Goal: Task Accomplishment & Management: Manage account settings

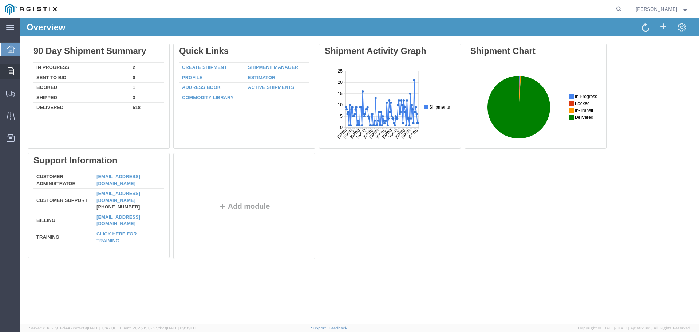
click at [9, 71] on icon at bounding box center [11, 71] width 6 height 8
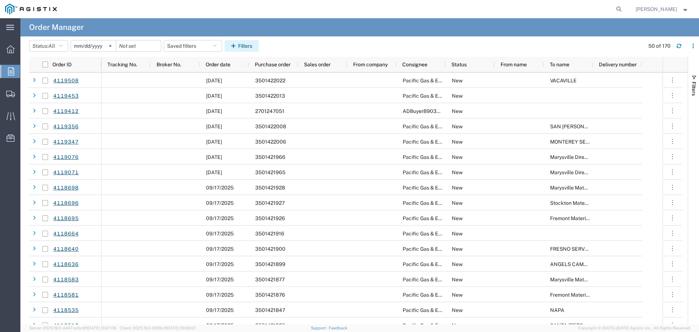
click at [251, 46] on button "Filters" at bounding box center [242, 46] width 34 height 12
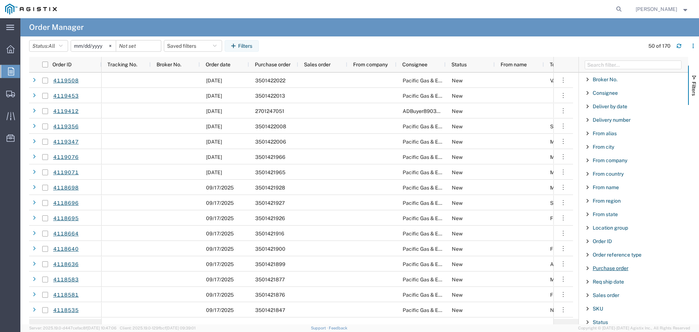
click at [612, 267] on span "Purchase order" at bounding box center [610, 268] width 36 height 6
click at [609, 298] on input "Filter Value" at bounding box center [635, 298] width 95 height 9
type input "3501421775"
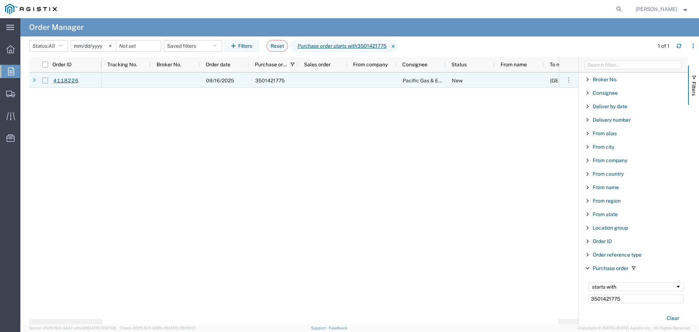
click at [43, 79] on input "Press Space to toggle row selection (unchecked)" at bounding box center [45, 81] width 6 height 6
checkbox input "true"
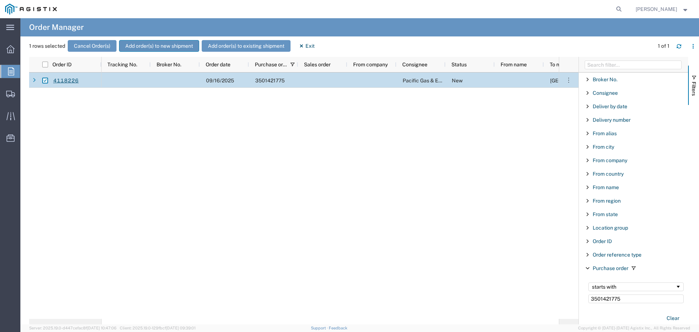
click at [143, 42] on button "Add order(s) to new shipment" at bounding box center [159, 46] width 80 height 12
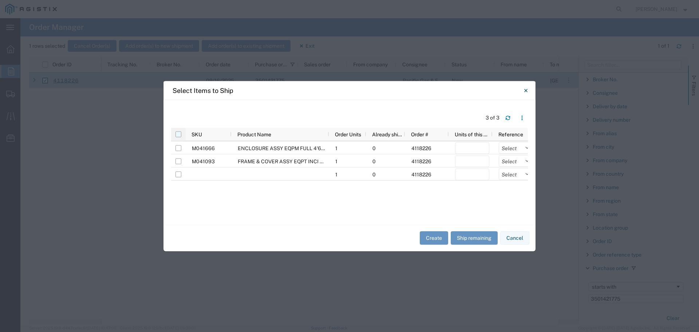
click at [178, 132] on input "checkbox" at bounding box center [178, 134] width 6 height 6
checkbox input "true"
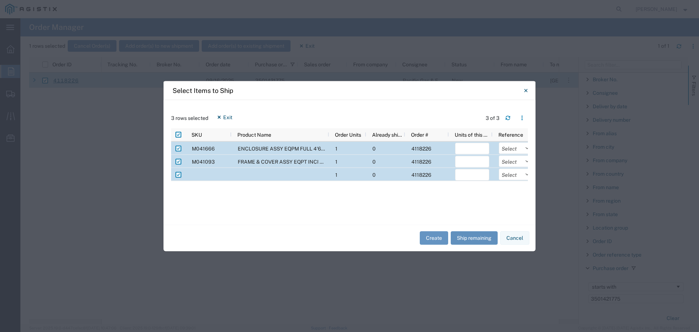
click at [481, 238] on button "Ship remaining" at bounding box center [474, 237] width 47 height 13
type input "1"
click at [515, 146] on select "Select Purchase Order Delivery Number" at bounding box center [516, 148] width 34 height 12
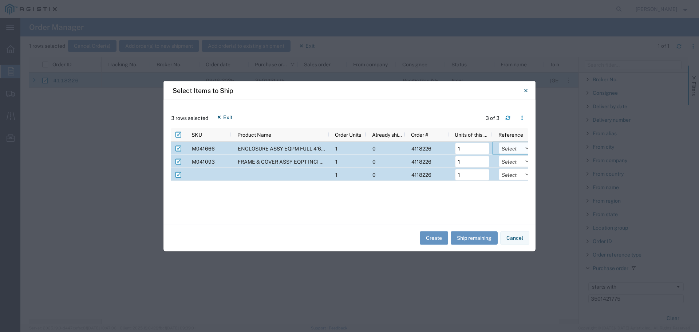
select select "PURCHORD"
click at [499, 142] on select "Select Purchase Order Delivery Number" at bounding box center [516, 148] width 34 height 12
click at [515, 164] on select "Select Purchase Order Delivery Number" at bounding box center [516, 161] width 34 height 12
select select "PURCHORD"
click at [499, 155] on select "Select Purchase Order Delivery Number" at bounding box center [516, 161] width 34 height 12
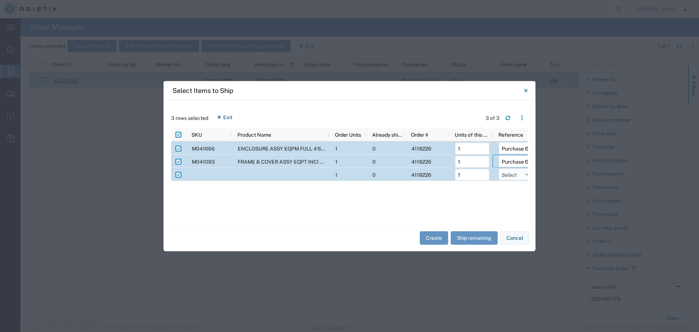
click at [516, 176] on select "Select Purchase Order Delivery Number" at bounding box center [516, 174] width 34 height 12
select select "PURCHORD"
click at [499, 168] on select "Select Purchase Order Delivery Number" at bounding box center [516, 174] width 34 height 12
click at [433, 240] on button "Create" at bounding box center [434, 237] width 28 height 13
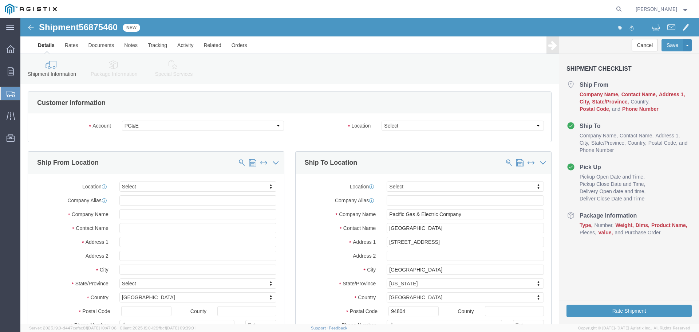
select select
click select "Select All Others Fremont DC Fresno DC Wheatland DC"
select select "23082"
click select "Select All Others Fremont DC Fresno DC Wheatland DC"
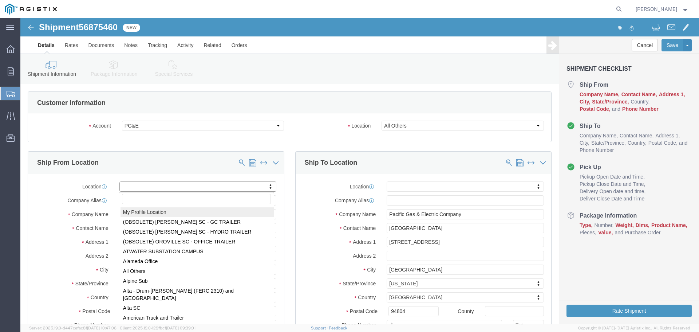
select select "MYPROFILE"
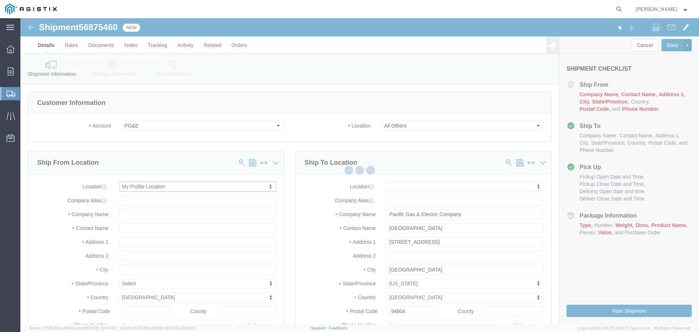
type input "3786 VALLEY AVE"
type input "94566"
type input "925-417-6854"
type input "dave.thomas@oldcastle.com"
checkbox input "true"
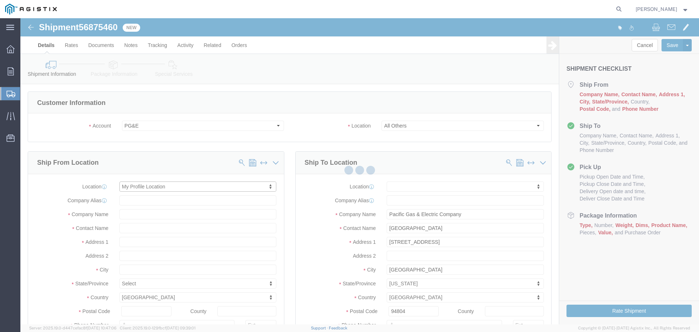
type input "Oldcastle Precast Inc"
type input "Dave Thomas"
type input "PLEASANTON"
select select "CA"
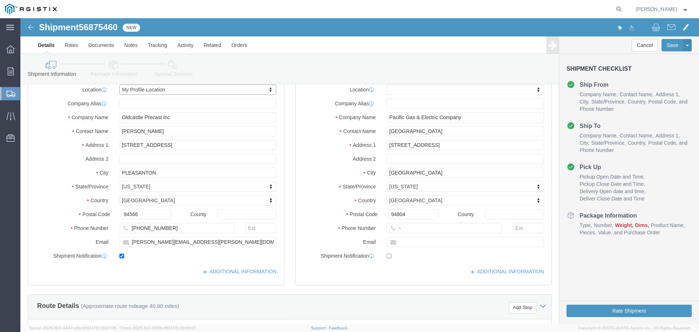
scroll to position [109, 0]
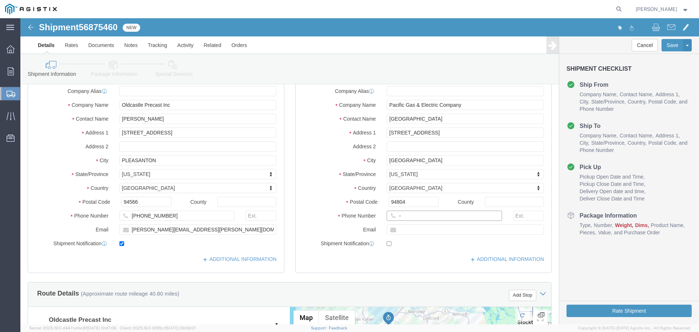
click input "-"
type input "123-456-7891"
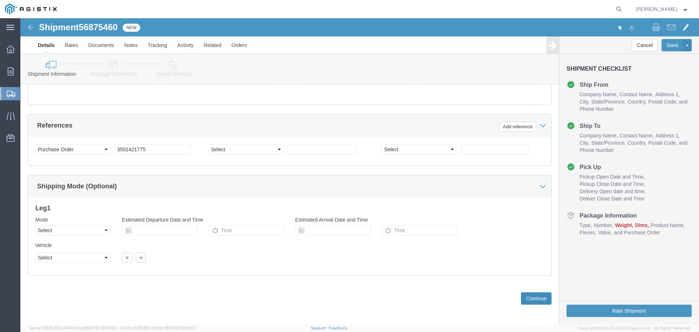
scroll to position [494, 0]
click button "Continue"
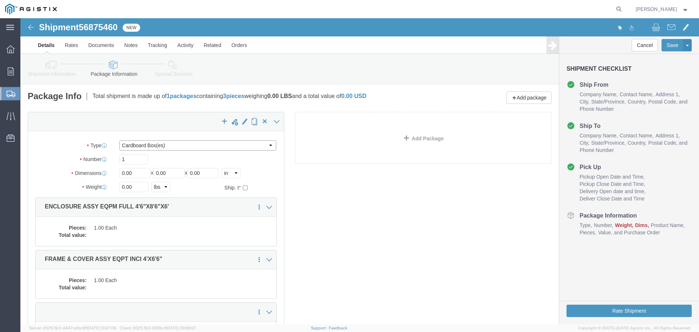
click select "Select Bulk Bundle(s) Cardboard Box(es) Carton(s) Crate(s) Drum(s) (Fiberboard)…"
select select "YRPK"
click select "Select Bulk Bundle(s) Cardboard Box(es) Carton(s) Crate(s) Drum(s) (Fiberboard)…"
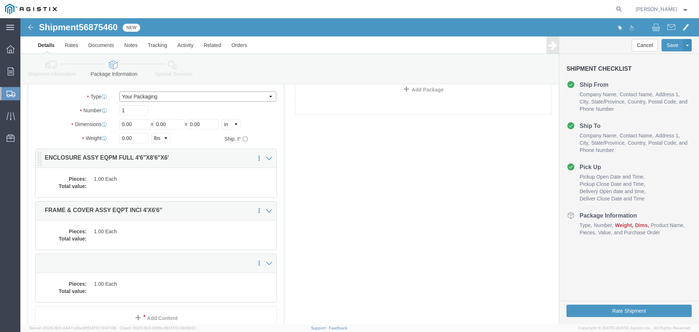
scroll to position [36, 0]
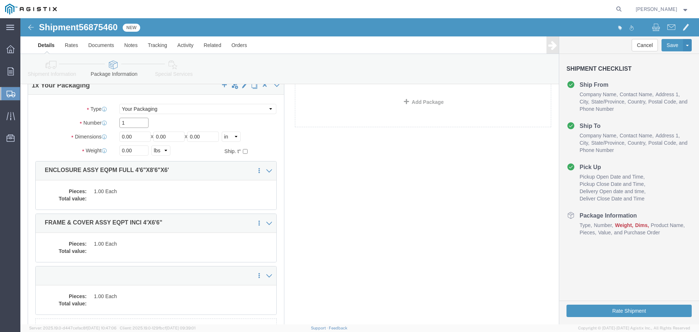
drag, startPoint x: 114, startPoint y: 108, endPoint x: 79, endPoint y: 98, distance: 36.2
click div "Package Type Select Bulk Bundle(s) Cardboard Box(es) Carton(s) Crate(s) Drum(s)…"
type input "3"
type input "54"
type input "102"
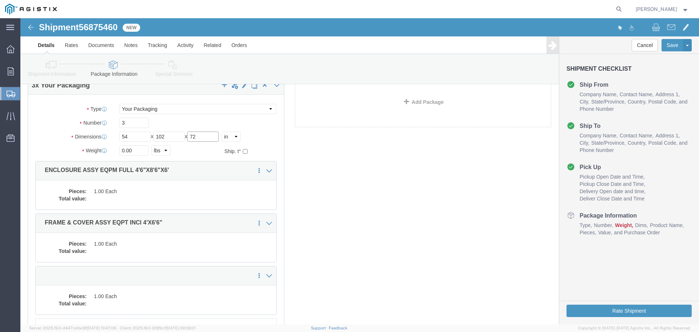
type input "72"
type input "19098"
click dd "1.00 Each"
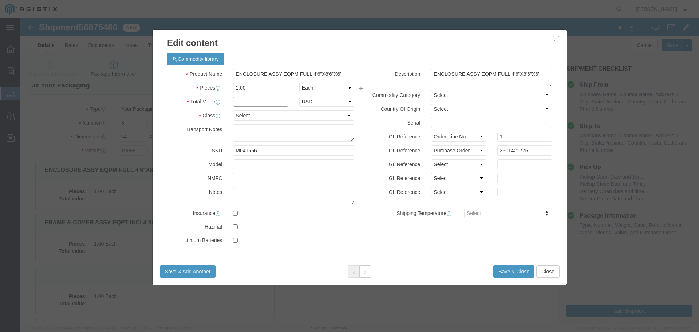
click input "text"
type input "1"
select select "USD"
select select "55"
click button "Save & Close"
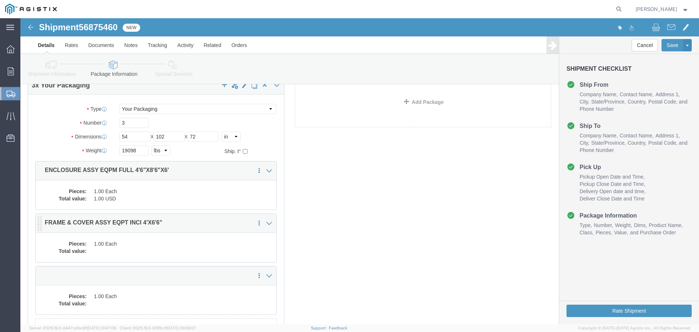
click dd "1.00 Each"
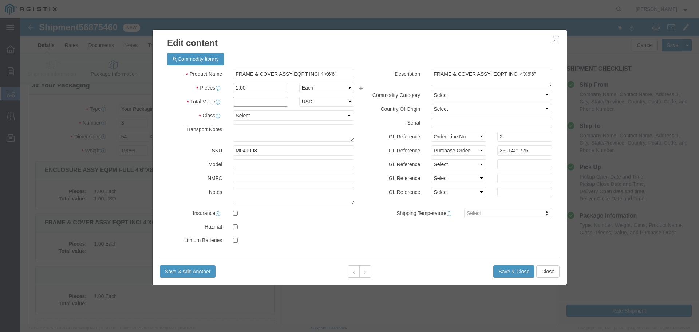
click input "text"
type input "1"
select select "USD"
select select "55"
click button "Save & Close"
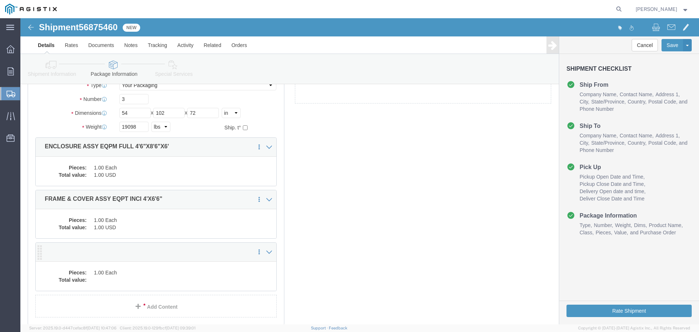
scroll to position [73, 0]
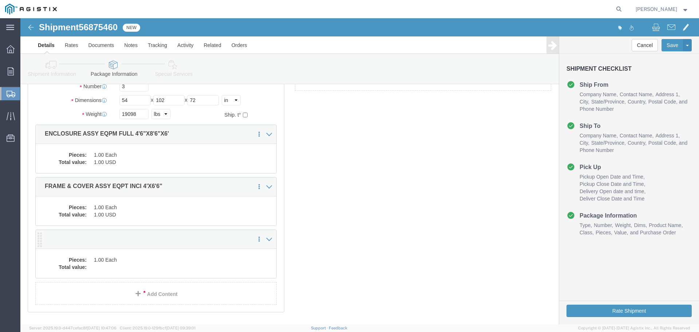
click dd
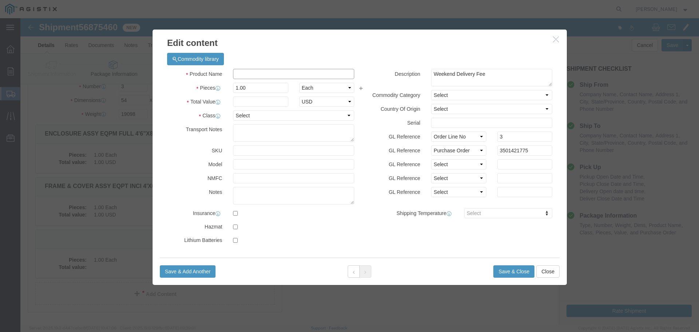
click input "text"
type input "Cover"
type input "1"
select select "USD"
select select "55"
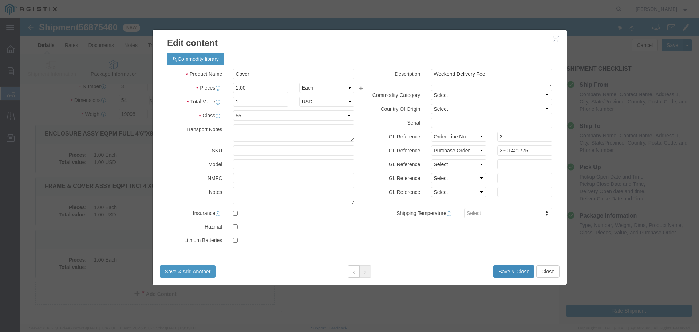
click button "Save & Close"
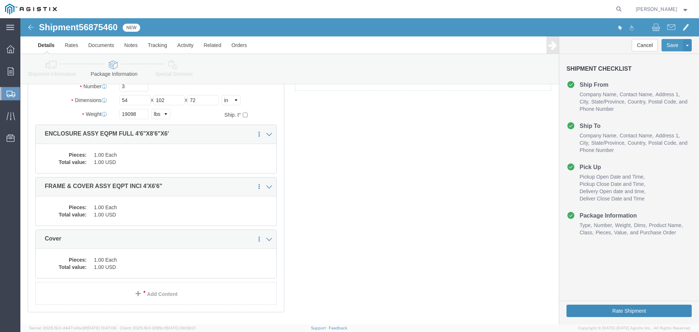
click button "Rate Shipment"
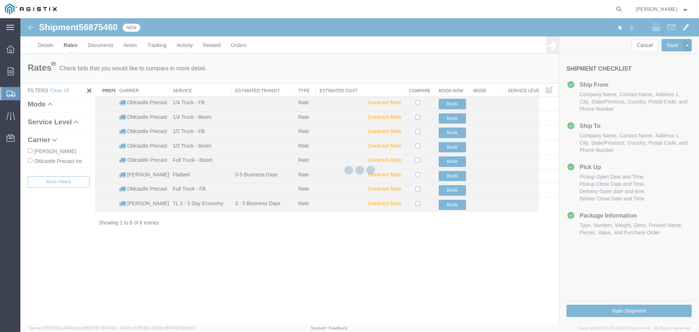
scroll to position [0, 0]
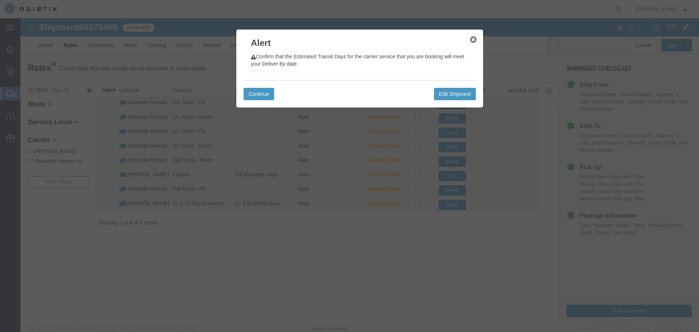
click at [472, 39] on icon "button" at bounding box center [473, 40] width 7 height 6
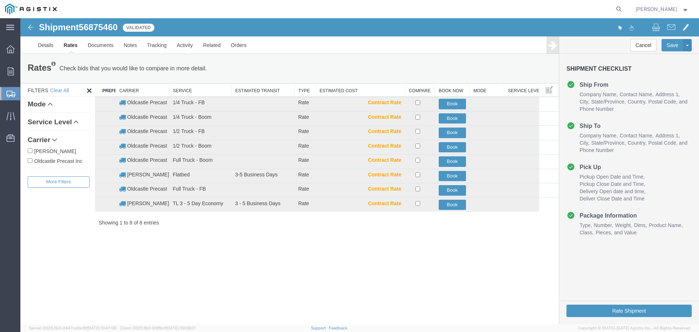
click at [61, 162] on label "Oldcastle Precast Inc" at bounding box center [59, 160] width 62 height 8
click at [32, 162] on input "Oldcastle Precast Inc" at bounding box center [30, 160] width 5 height 5
checkbox input "true"
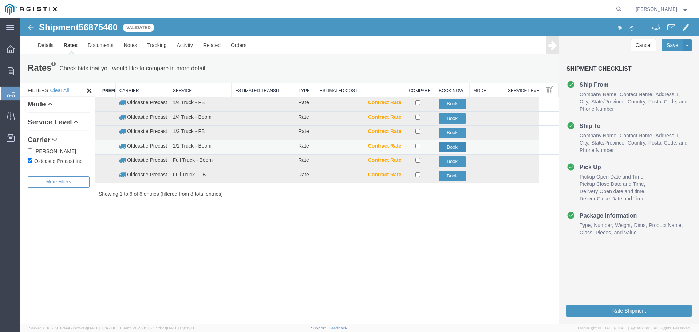
click at [455, 148] on button "Book" at bounding box center [452, 147] width 27 height 11
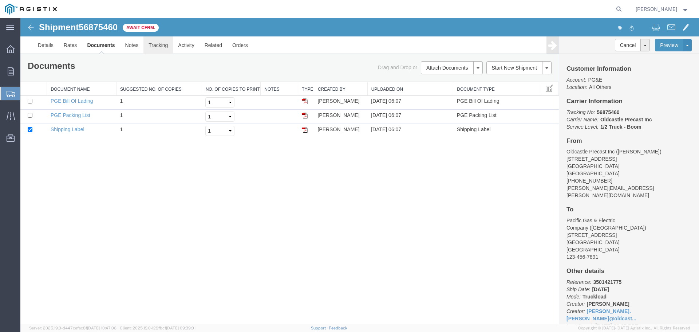
click at [158, 45] on link "Tracking" at bounding box center [157, 44] width 29 height 17
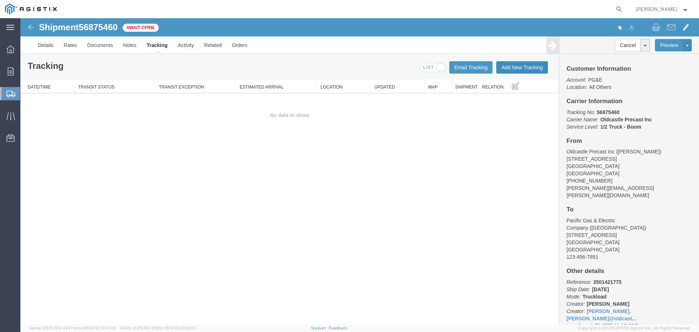
click at [528, 65] on button "Add New Tracking" at bounding box center [522, 67] width 52 height 12
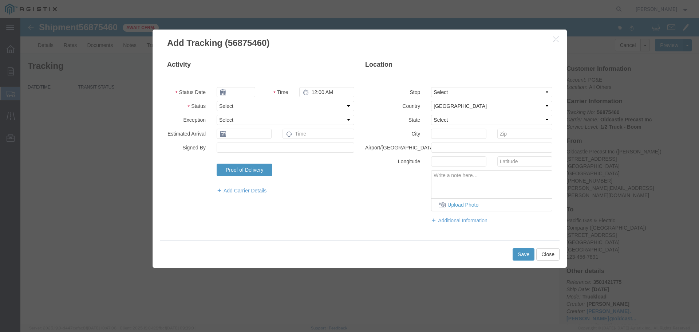
type input "09/19/2025"
type input "7:00 AM"
drag, startPoint x: 243, startPoint y: 104, endPoint x: 244, endPoint y: 109, distance: 4.9
click at [243, 104] on select "Select Arrival Notice Available Arrival Notice Imported Arrive at Delivery Loca…" at bounding box center [286, 106] width 138 height 10
select select "DELIVRED"
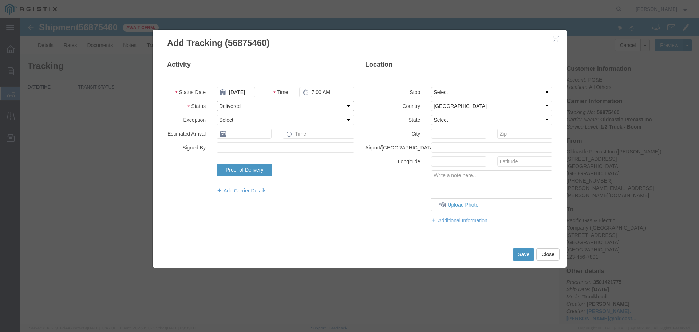
click at [217, 101] on select "Select Arrival Notice Available Arrival Notice Imported Arrive at Delivery Loca…" at bounding box center [286, 106] width 138 height 10
click at [520, 256] on button "Save" at bounding box center [523, 254] width 22 height 12
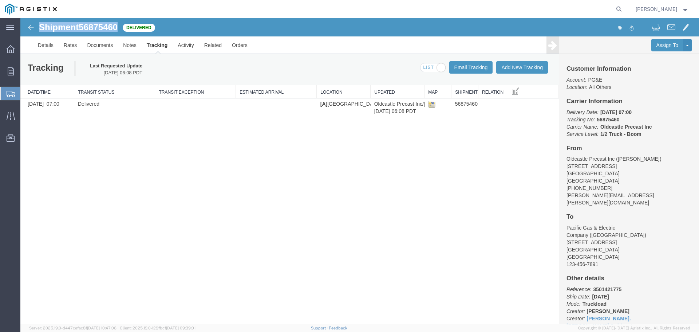
drag, startPoint x: 38, startPoint y: 26, endPoint x: 118, endPoint y: 28, distance: 80.1
click at [118, 28] on div "Shipment 56875460 1 of 1 Delivered" at bounding box center [190, 30] width 338 height 14
copy h1 "Shipment 56875460"
